Goal: Task Accomplishment & Management: Manage account settings

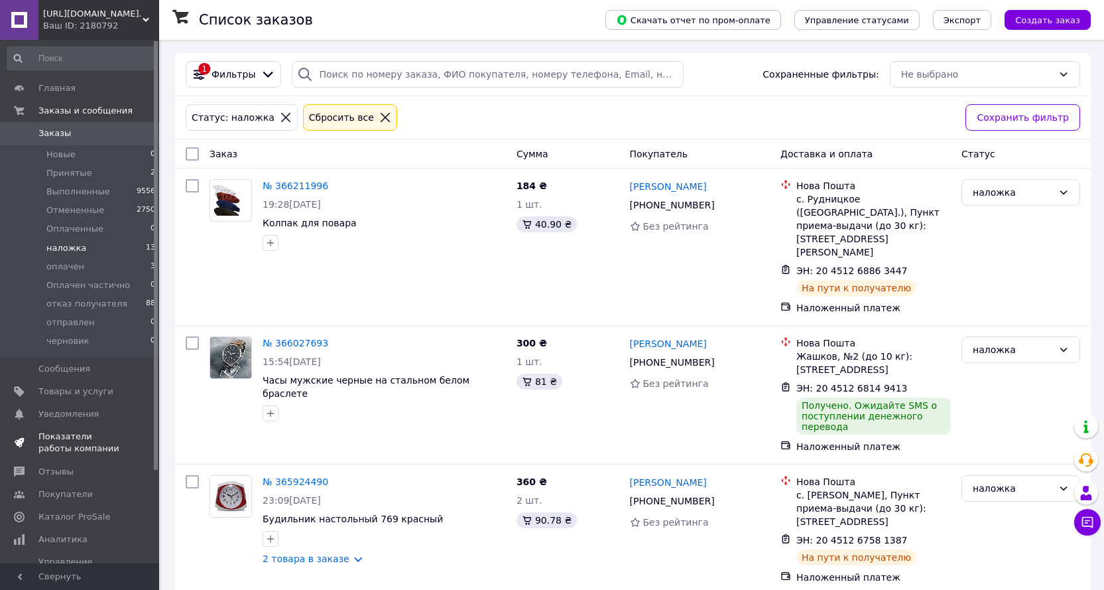
click at [50, 440] on span "Показатели работы компании" at bounding box center [80, 442] width 84 height 24
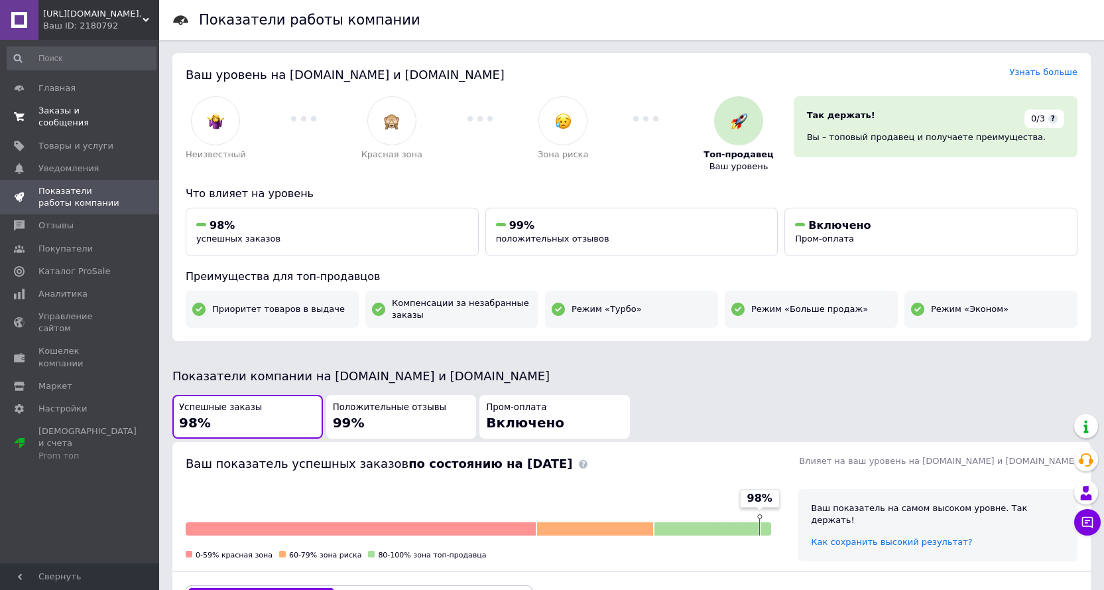
click at [72, 111] on span "Заказы и сообщения" at bounding box center [80, 117] width 84 height 24
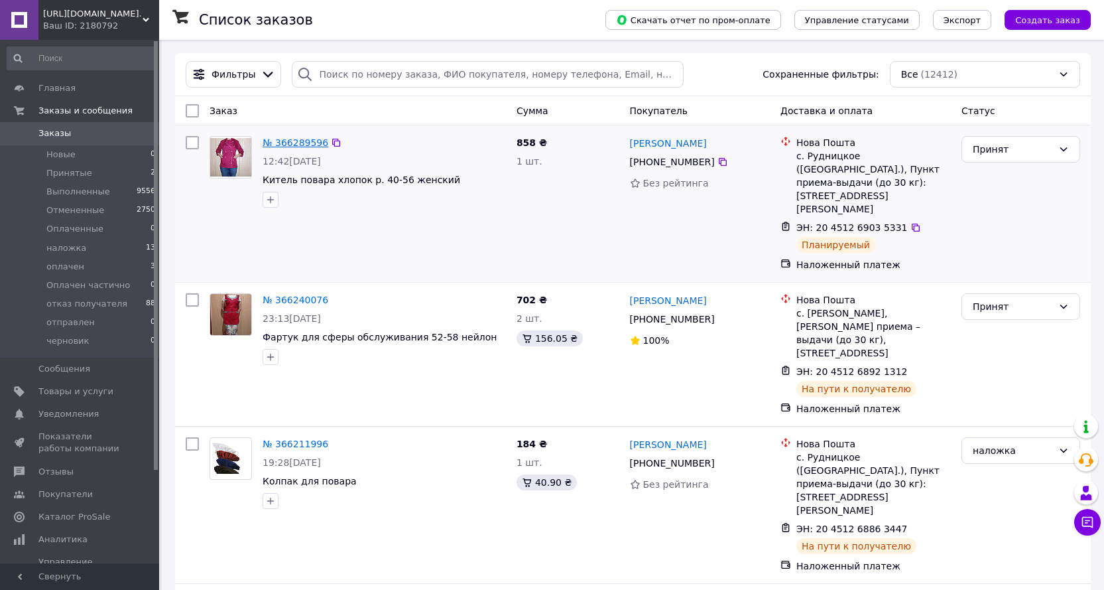
click at [299, 140] on link "№ 366289596" at bounding box center [296, 142] width 66 height 11
